Goal: Information Seeking & Learning: Learn about a topic

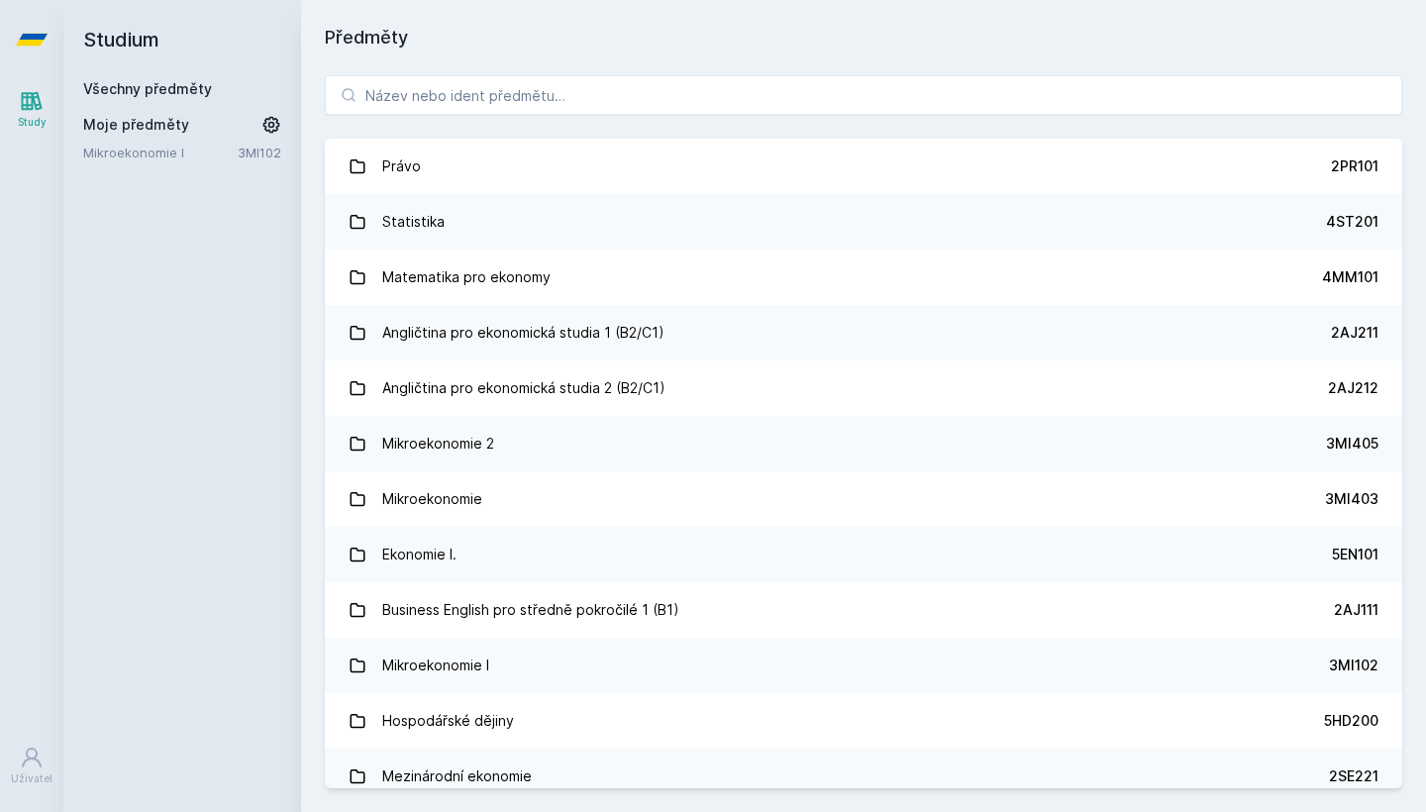
click at [885, 115] on div "Právo 2PR101 Statistika 4ST201 Matematika pro ekonomy 4MM101 Angličtina pro eko…" at bounding box center [863, 431] width 1125 height 760
click at [874, 90] on input "search" at bounding box center [863, 95] width 1077 height 40
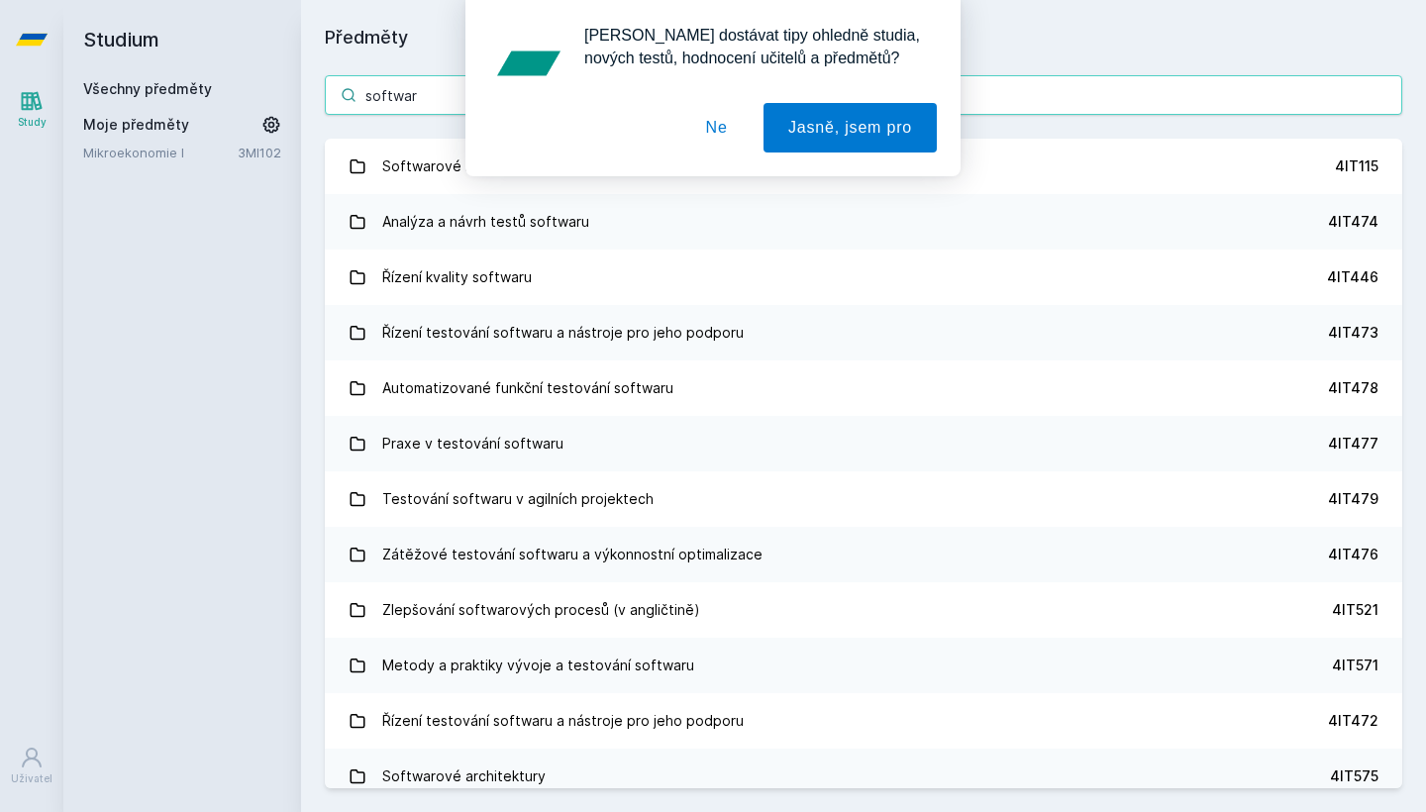
type input "softwar"
drag, startPoint x: 453, startPoint y: 171, endPoint x: 577, endPoint y: 147, distance: 126.2
click at [452, 171] on div "[PERSON_NAME] dostávat tipy ohledně studia, nových testů, hodnocení učitelů a p…" at bounding box center [713, 88] width 1426 height 176
click at [702, 120] on button "Ne" at bounding box center [716, 128] width 71 height 50
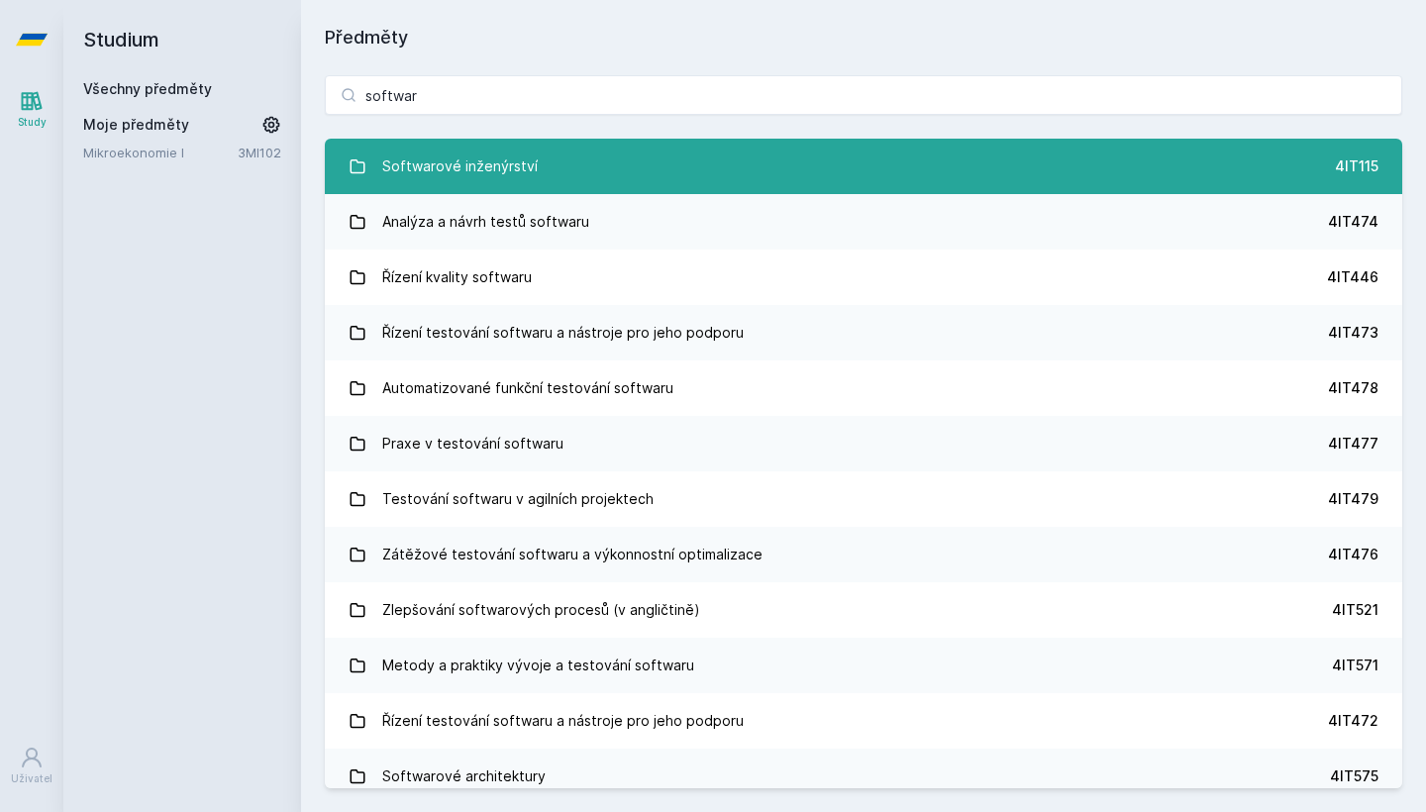
click at [644, 162] on link "Softwarové inženýrství 4IT115" at bounding box center [863, 166] width 1077 height 55
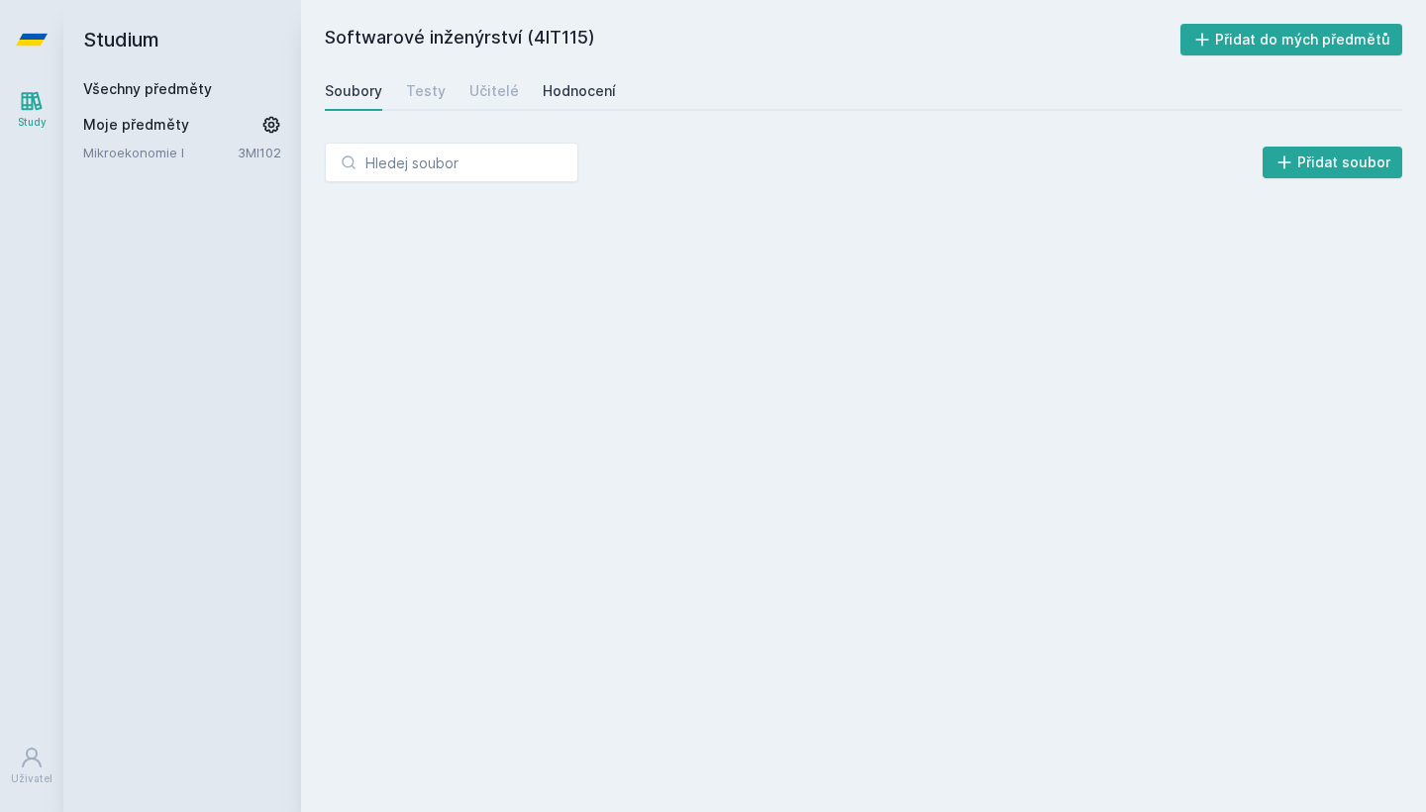
click at [581, 84] on div "Hodnocení" at bounding box center [579, 91] width 73 height 20
click at [728, 73] on div "Soubory Testy Učitelé Hodnocení" at bounding box center [863, 91] width 1077 height 40
